Goal: Task Accomplishment & Management: Use online tool/utility

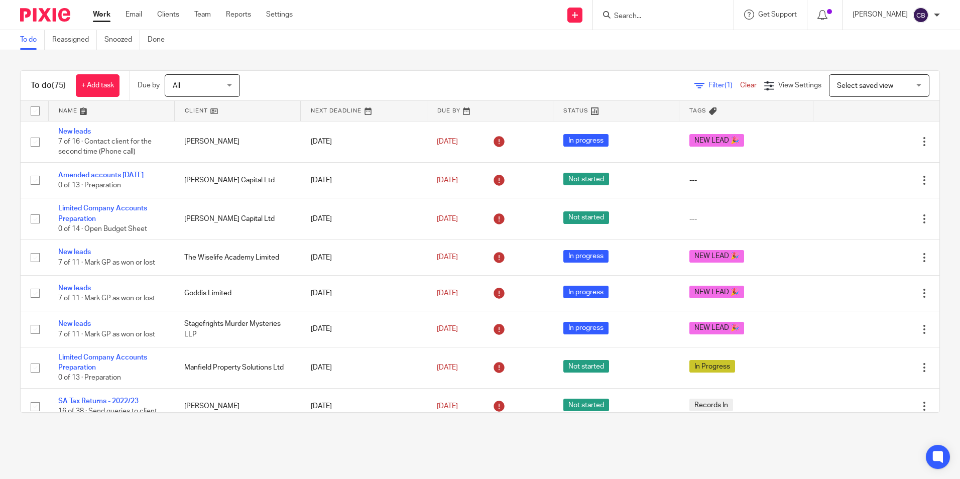
click at [684, 18] on input "Search" at bounding box center [658, 16] width 90 height 9
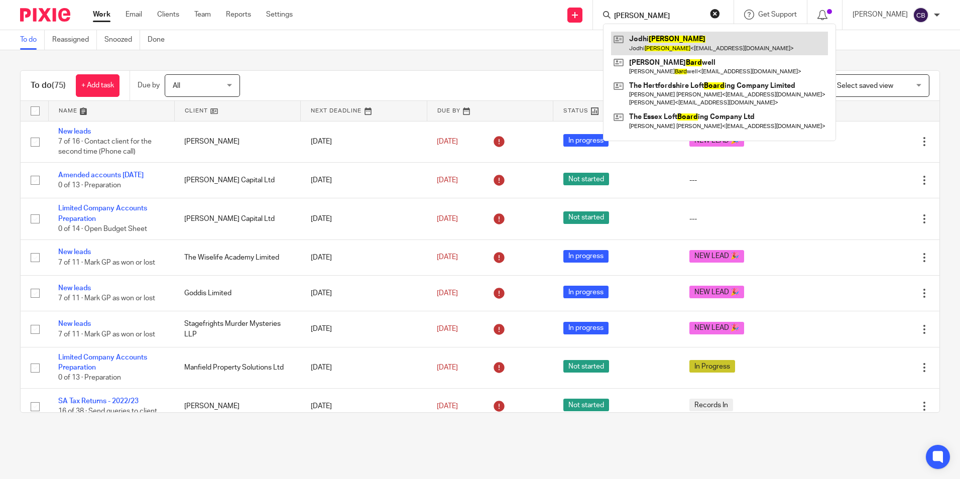
type input "beard"
click at [685, 37] on link at bounding box center [719, 43] width 217 height 23
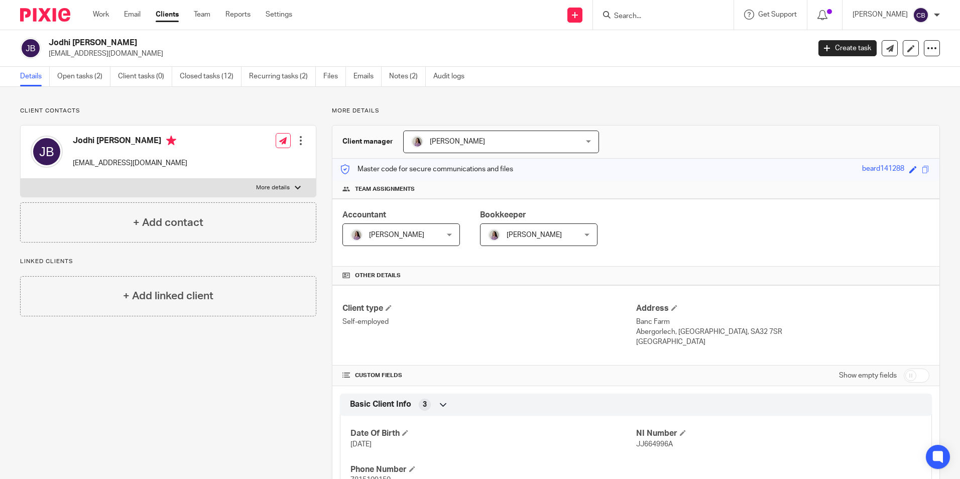
drag, startPoint x: 622, startPoint y: 115, endPoint x: 612, endPoint y: 120, distance: 10.8
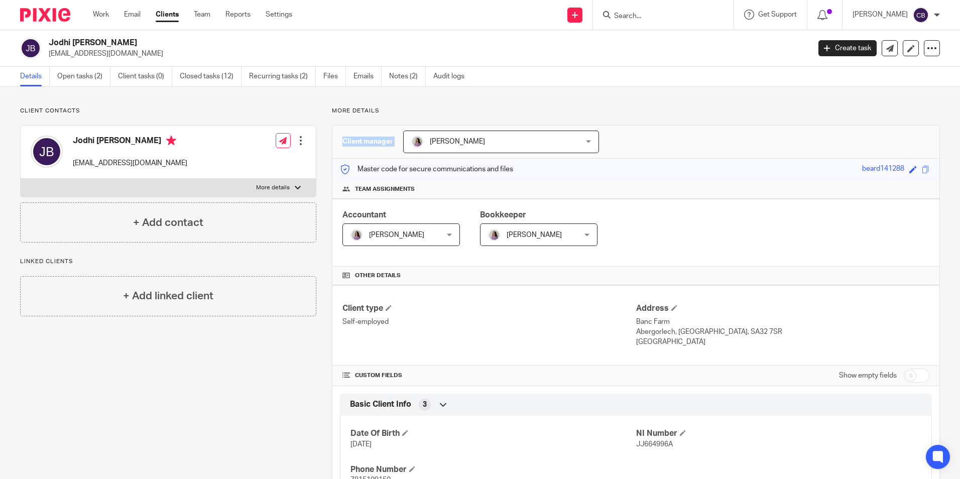
click at [74, 70] on link "Open tasks (2)" at bounding box center [83, 77] width 53 height 20
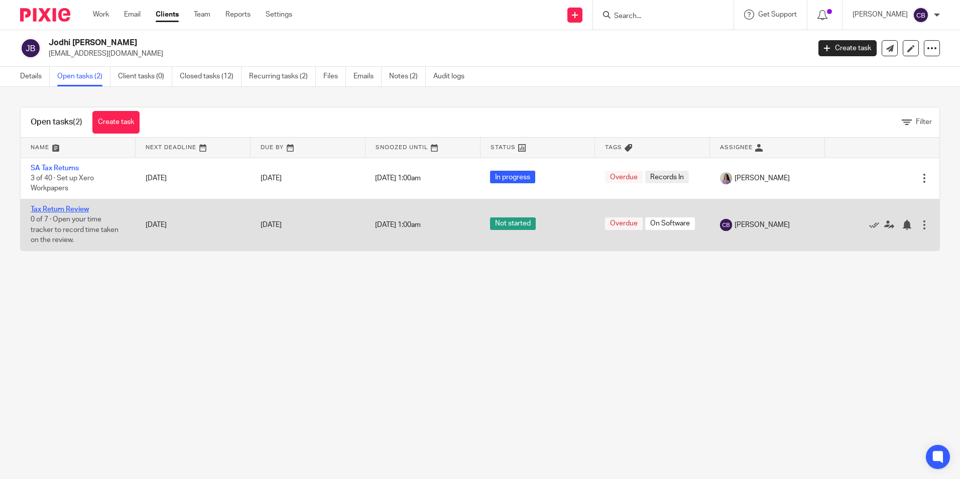
click at [62, 208] on link "Tax Return Review" at bounding box center [60, 209] width 58 height 7
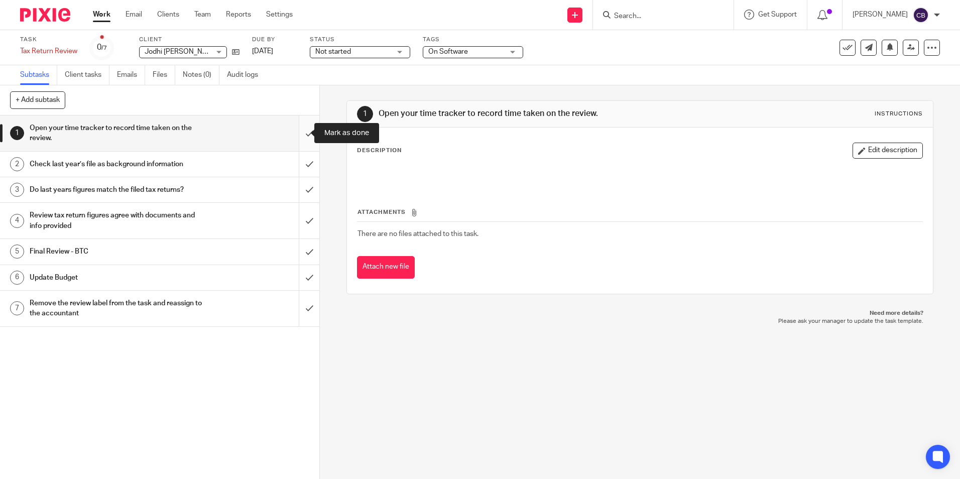
click at [301, 135] on input "submit" at bounding box center [159, 133] width 319 height 36
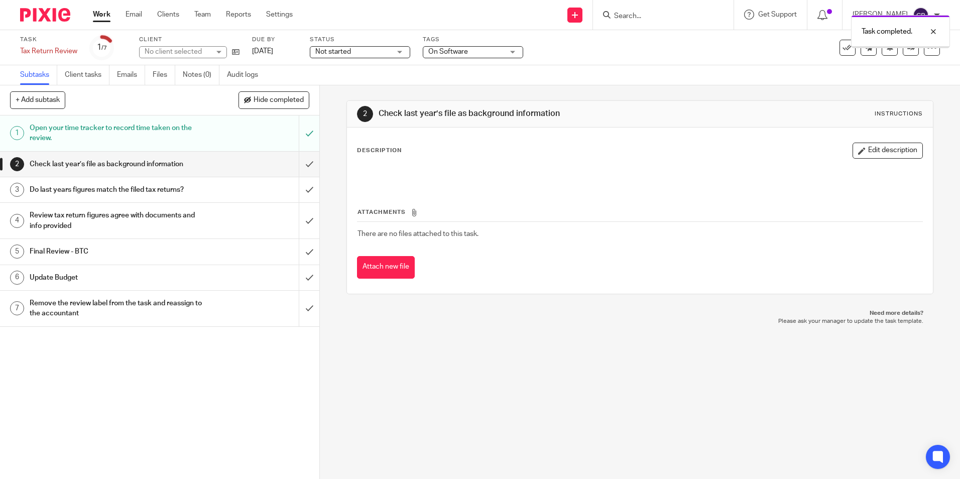
click at [299, 162] on input "submit" at bounding box center [159, 164] width 319 height 25
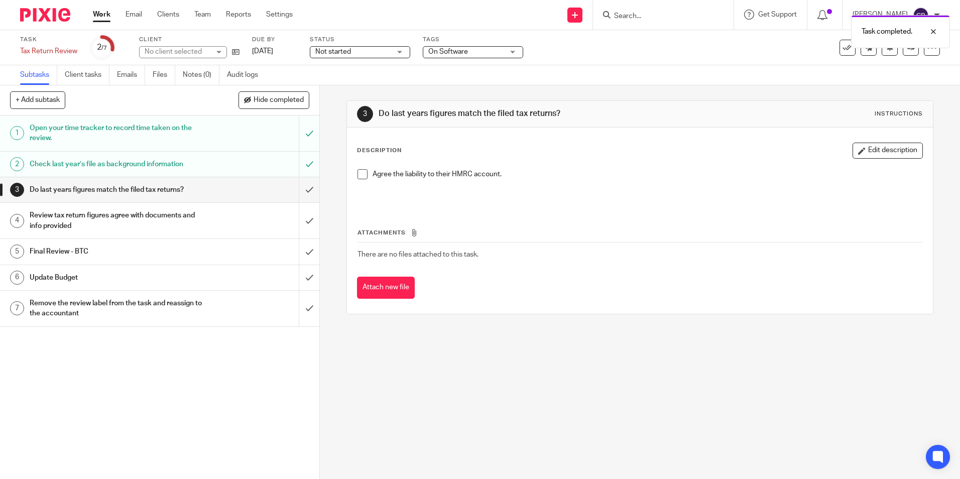
click at [359, 175] on span at bounding box center [362, 174] width 10 height 10
click at [320, 187] on div "3 Do last years figures match the filed tax returns? Instructions Description E…" at bounding box center [640, 282] width 640 height 394
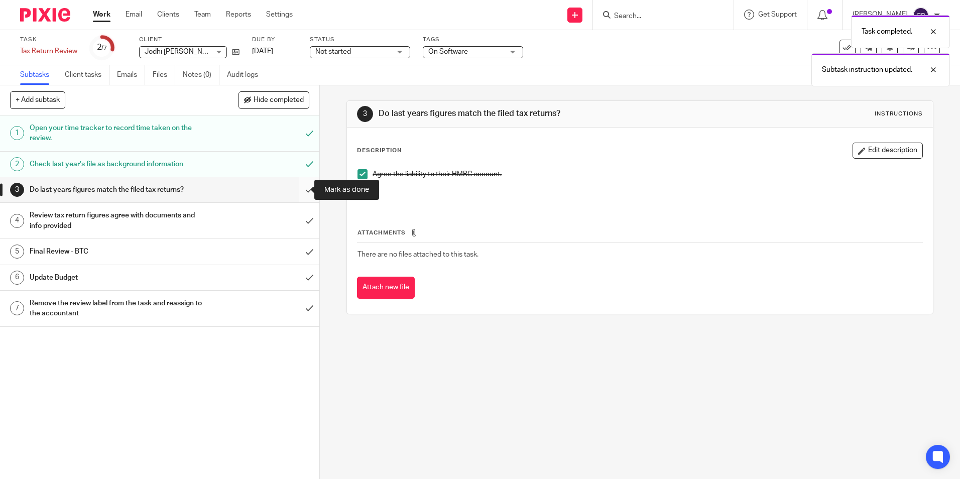
click at [297, 189] on input "submit" at bounding box center [159, 189] width 319 height 25
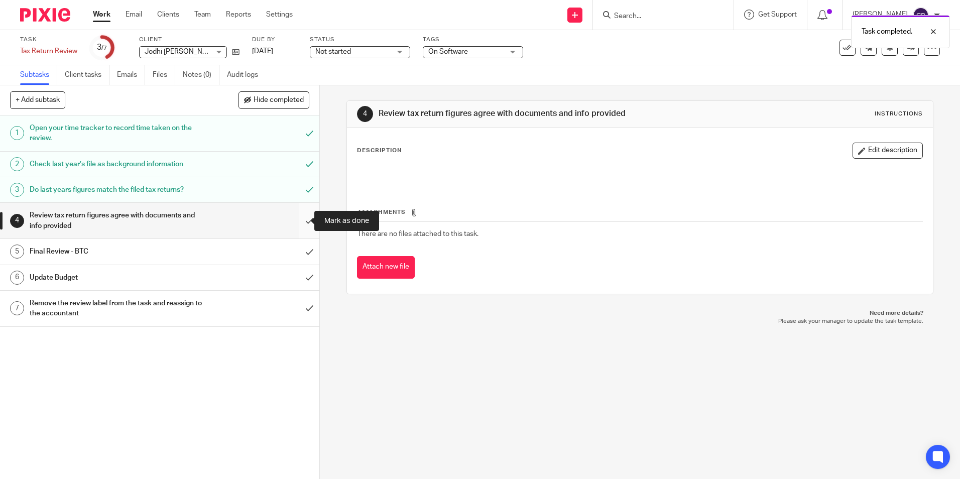
click at [302, 213] on input "submit" at bounding box center [159, 221] width 319 height 36
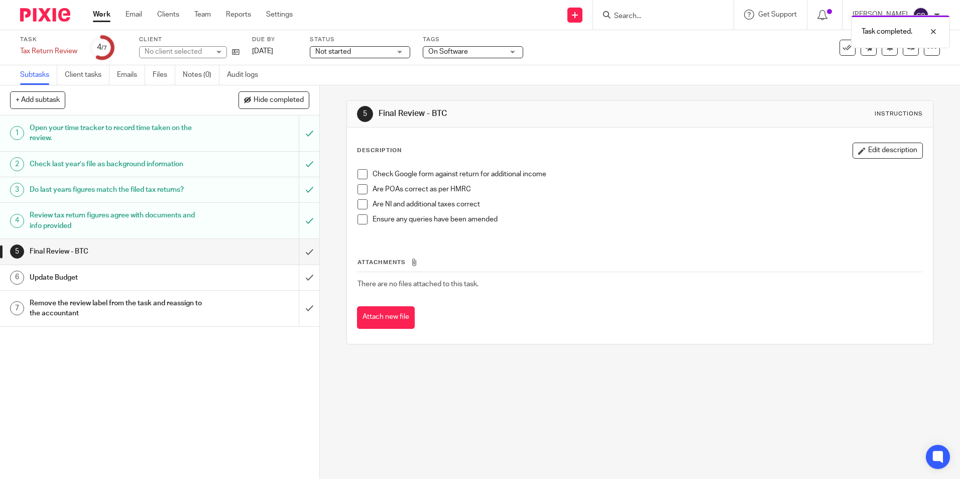
click at [361, 186] on span at bounding box center [362, 189] width 10 height 10
click at [361, 172] on span at bounding box center [362, 174] width 10 height 10
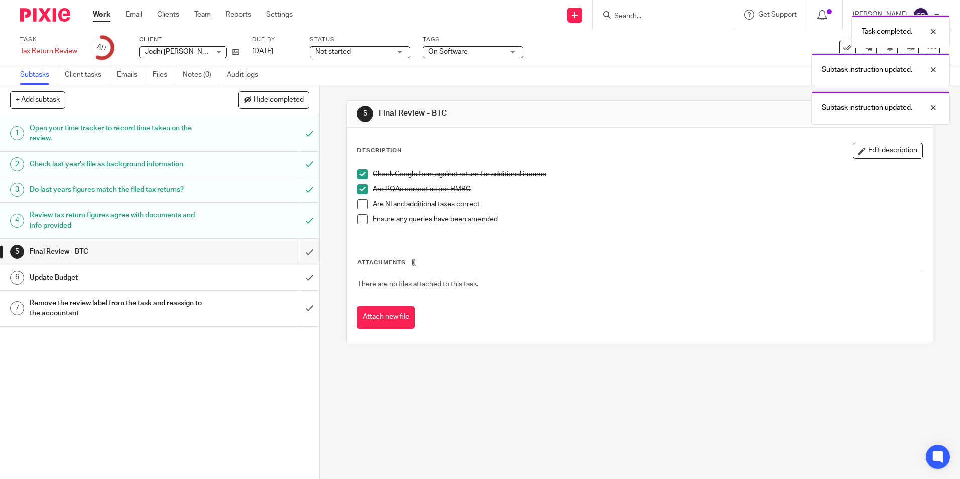
click at [357, 206] on span at bounding box center [362, 204] width 10 height 10
click at [357, 220] on span at bounding box center [362, 219] width 10 height 10
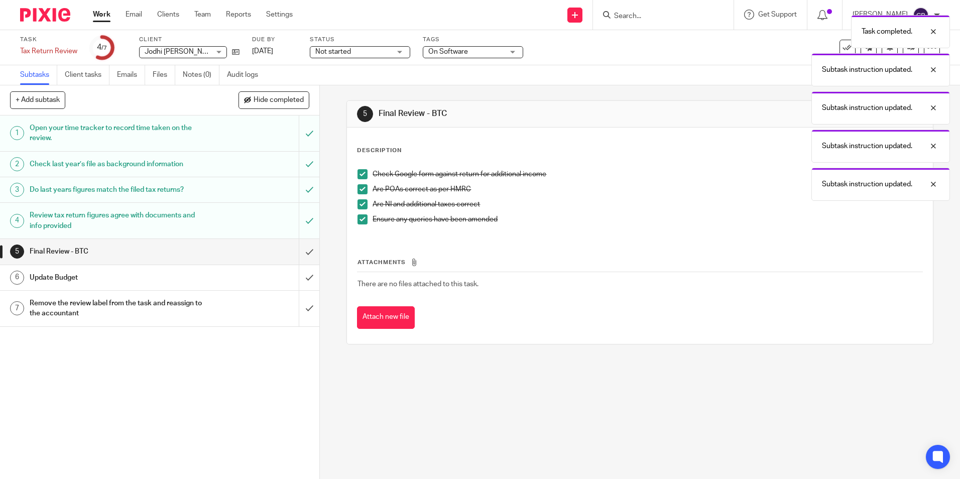
click at [541, 224] on p "Ensure any queries have been amended" at bounding box center [646, 219] width 549 height 10
click at [531, 231] on div "Check Google form against return for additional income Are POAs correct as per …" at bounding box center [639, 200] width 574 height 73
drag, startPoint x: 932, startPoint y: 181, endPoint x: 933, endPoint y: 166, distance: 15.6
click at [932, 180] on div at bounding box center [925, 184] width 27 height 12
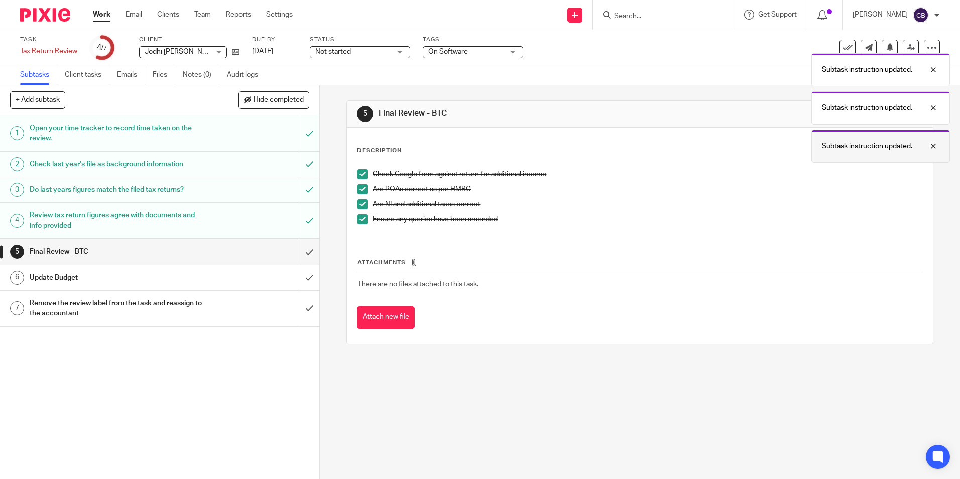
click at [934, 152] on div "Subtask instruction updated." at bounding box center [880, 146] width 139 height 33
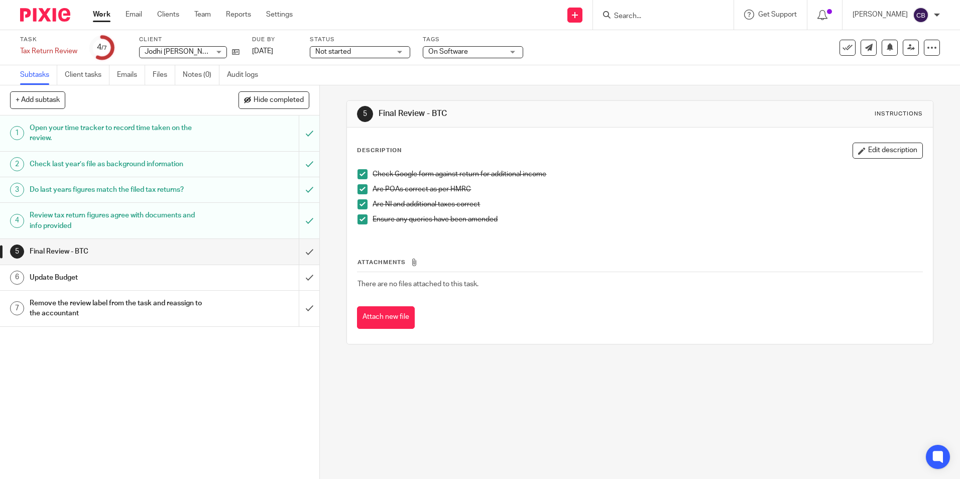
click at [880, 147] on button "Edit description" at bounding box center [887, 151] width 70 height 16
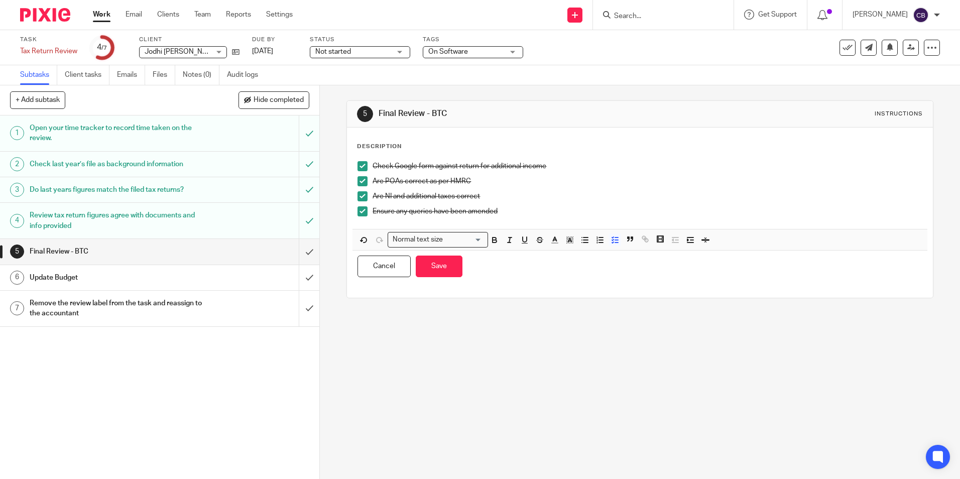
click at [522, 212] on p "Ensure any queries have been amended" at bounding box center [646, 211] width 549 height 10
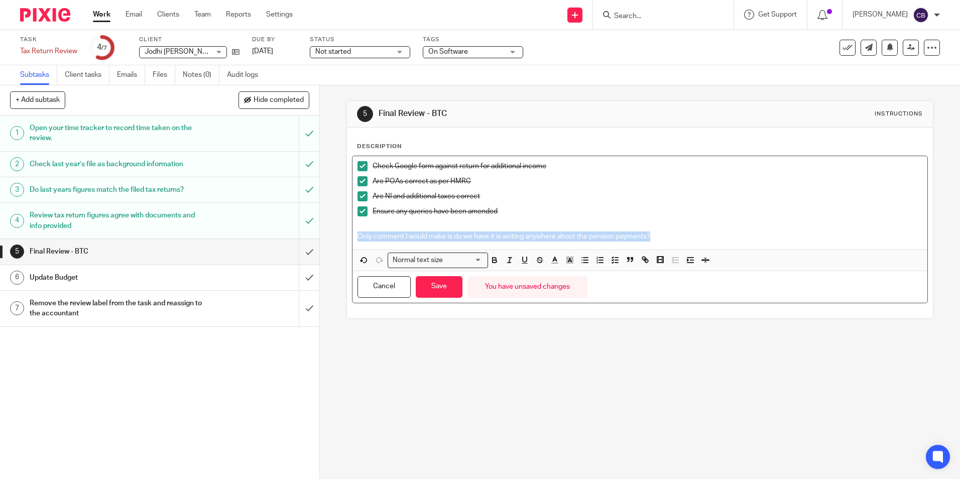
drag, startPoint x: 666, startPoint y: 235, endPoint x: 350, endPoint y: 235, distance: 316.2
click at [352, 235] on div "Check Google form against return for additional income Are POAs correct as per …" at bounding box center [639, 202] width 574 height 93
click at [572, 259] on rect "button" at bounding box center [572, 259] width 1 height 1
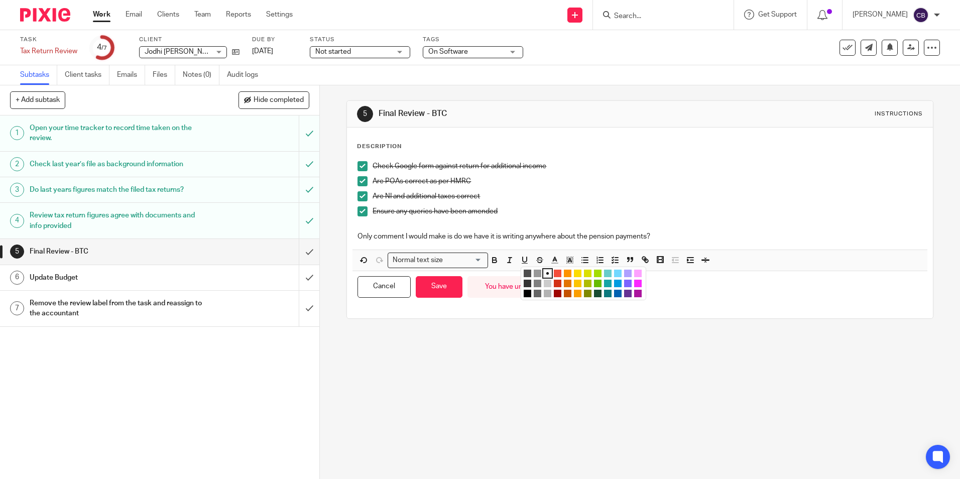
click at [576, 273] on li "color:#FCDC00" at bounding box center [578, 274] width 8 height 8
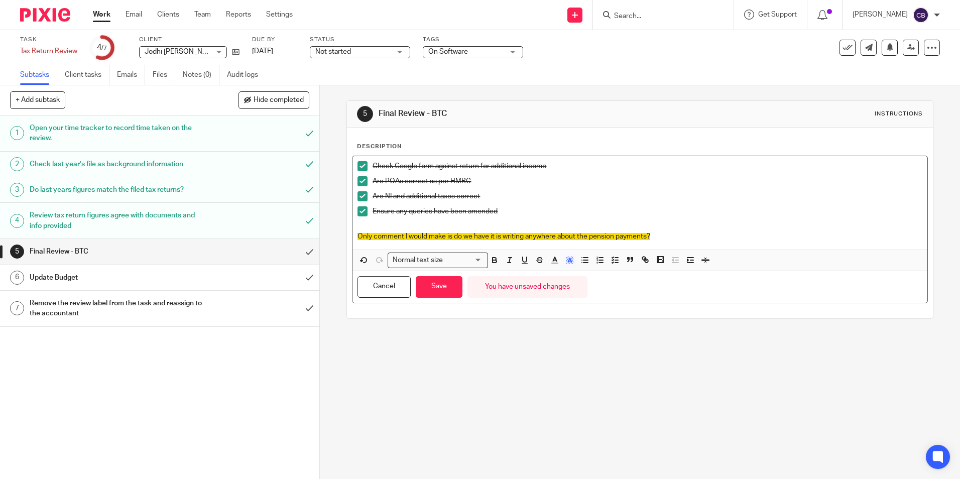
click at [677, 235] on p "Only comment I would make is do we have it is writing anywhere about the pensio…" at bounding box center [639, 236] width 564 height 10
click at [676, 233] on p "Only comment I would make is do we have it is writing anywhere about the pensio…" at bounding box center [639, 236] width 564 height 10
click at [799, 233] on p "Only comment I would make is do we have it is writing anywhere about the pensio…" at bounding box center [639, 236] width 564 height 10
click at [593, 328] on div "5 Final Review - BTC Instructions Description Check Google form against return …" at bounding box center [639, 209] width 586 height 248
click at [408, 279] on button "Cancel" at bounding box center [383, 287] width 53 height 22
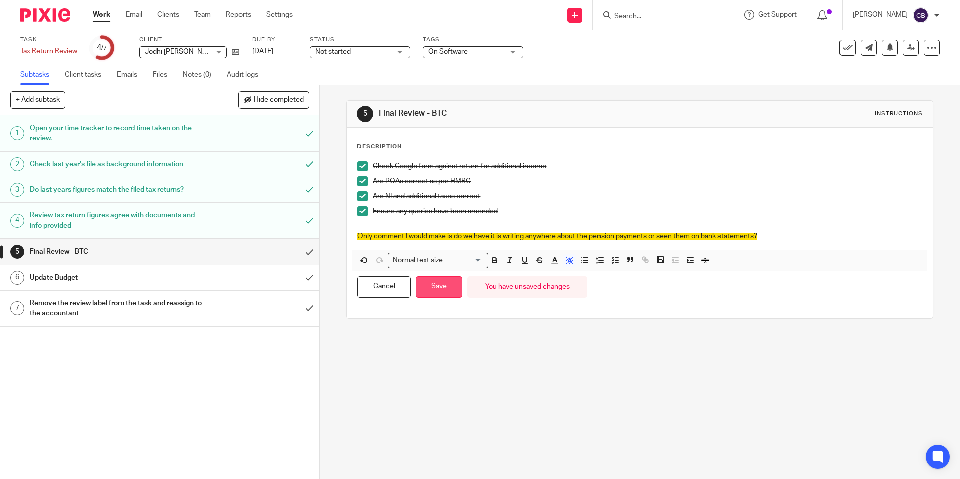
click at [430, 287] on button "Save" at bounding box center [439, 287] width 47 height 22
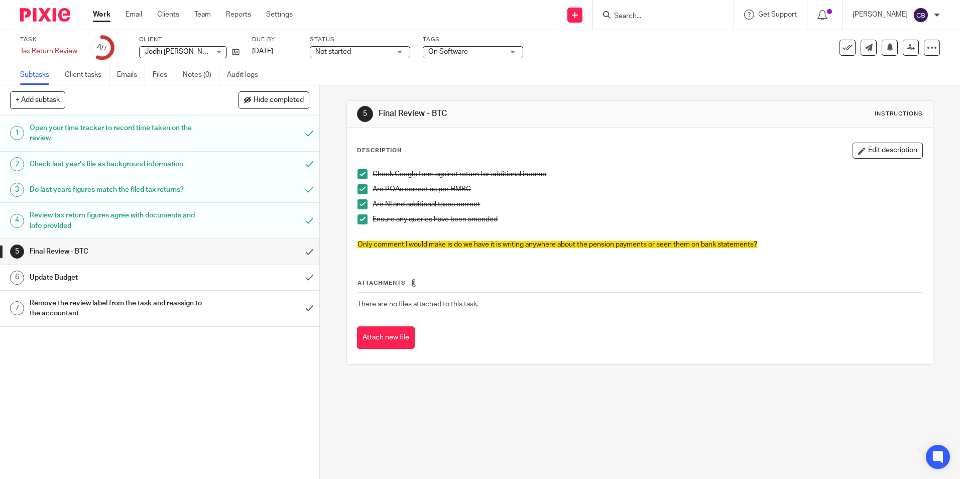
click at [348, 53] on span "Not started" at bounding box center [333, 51] width 36 height 7
click at [350, 83] on li "In progress" at bounding box center [359, 88] width 99 height 21
click at [629, 86] on div "5 Final Review - BTC Instructions Description Edit description Check Google for…" at bounding box center [639, 232] width 586 height 294
drag, startPoint x: 906, startPoint y: 51, endPoint x: 882, endPoint y: 83, distance: 39.2
click at [906, 51] on link at bounding box center [911, 48] width 16 height 16
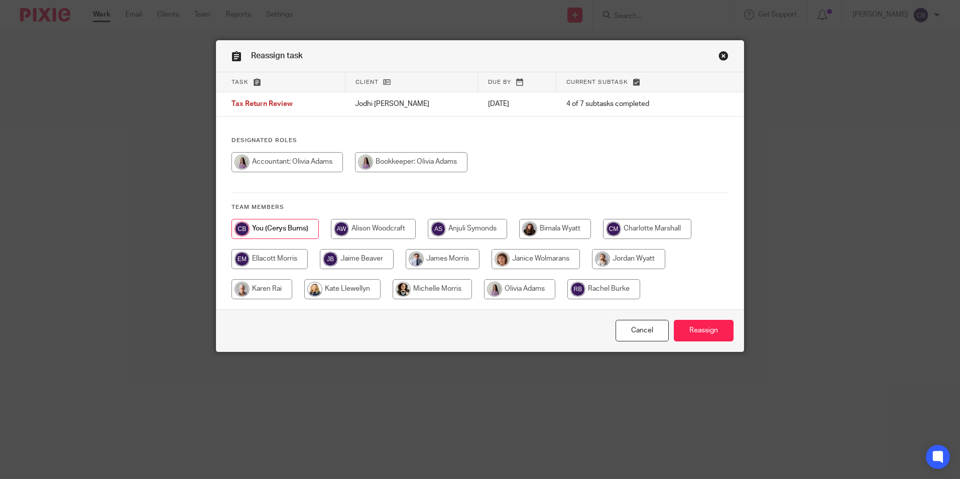
click at [500, 287] on input "radio" at bounding box center [519, 289] width 71 height 20
radio input "true"
click at [686, 327] on input "Reassign" at bounding box center [704, 331] width 60 height 22
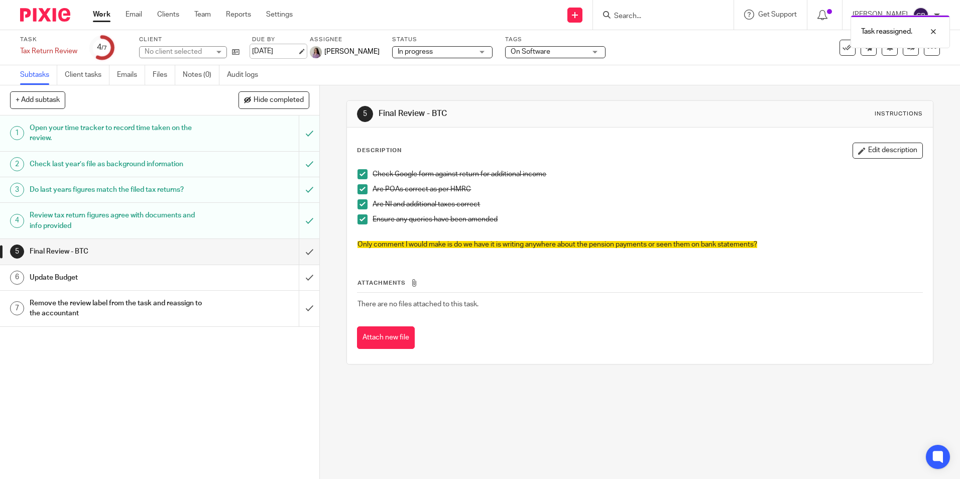
click at [297, 49] on link "[DATE]" at bounding box center [274, 51] width 45 height 11
click at [556, 432] on div "5 Final Review - BTC Instructions Description Edit description Check Google for…" at bounding box center [640, 282] width 640 height 394
click at [484, 435] on div "5 Final Review - BTC Instructions Description Edit description Check Google for…" at bounding box center [640, 282] width 640 height 394
drag, startPoint x: 539, startPoint y: 449, endPoint x: 557, endPoint y: 459, distance: 21.4
click at [554, 456] on div "5 Final Review - BTC Instructions Description Edit description Check Google for…" at bounding box center [640, 282] width 640 height 394
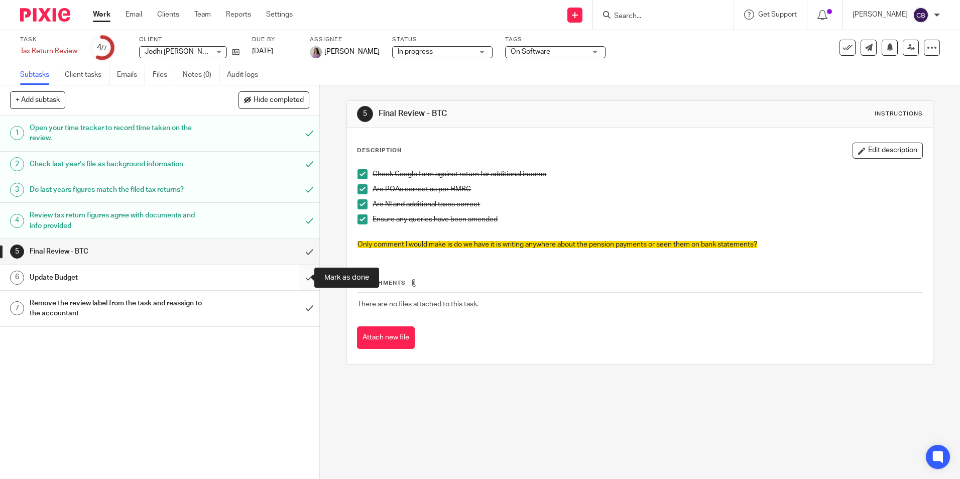
drag, startPoint x: 298, startPoint y: 275, endPoint x: 302, endPoint y: 287, distance: 13.2
click at [298, 275] on input "submit" at bounding box center [159, 277] width 319 height 25
